Goal: Navigation & Orientation: Find specific page/section

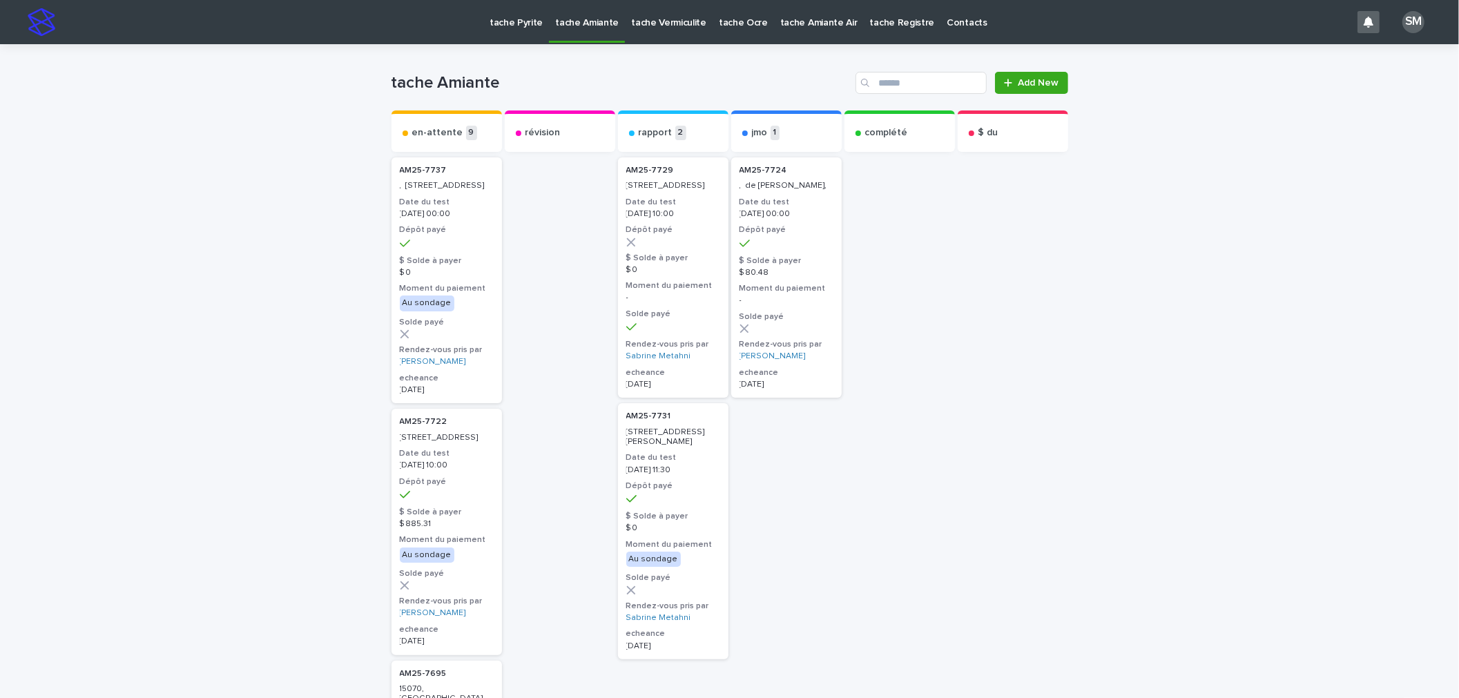
click at [509, 21] on p "tache Pyrite" at bounding box center [515, 14] width 53 height 29
